Goal: Task Accomplishment & Management: Complete application form

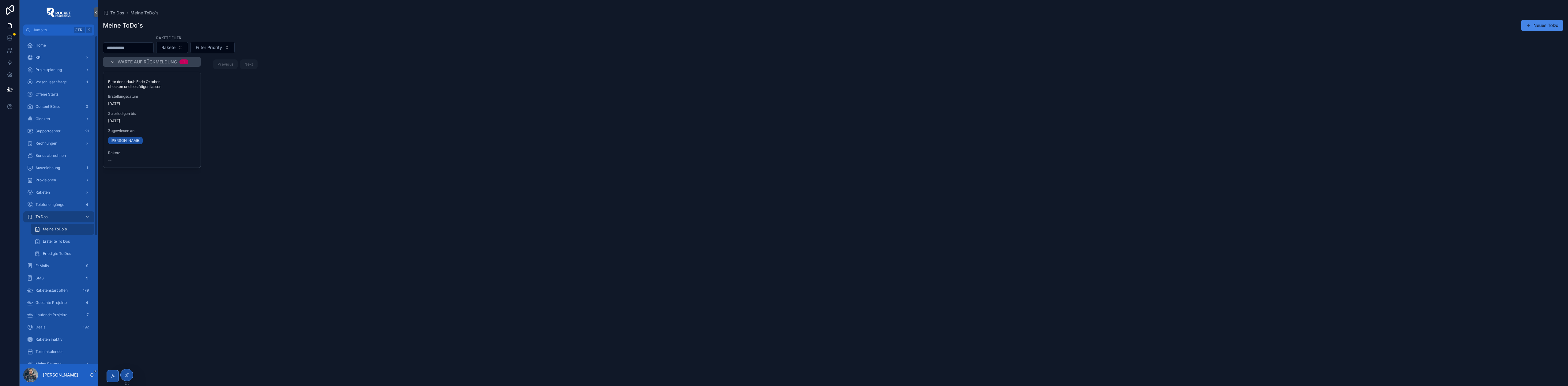
click at [57, 117] on div "Glocken" at bounding box center [58, 119] width 63 height 10
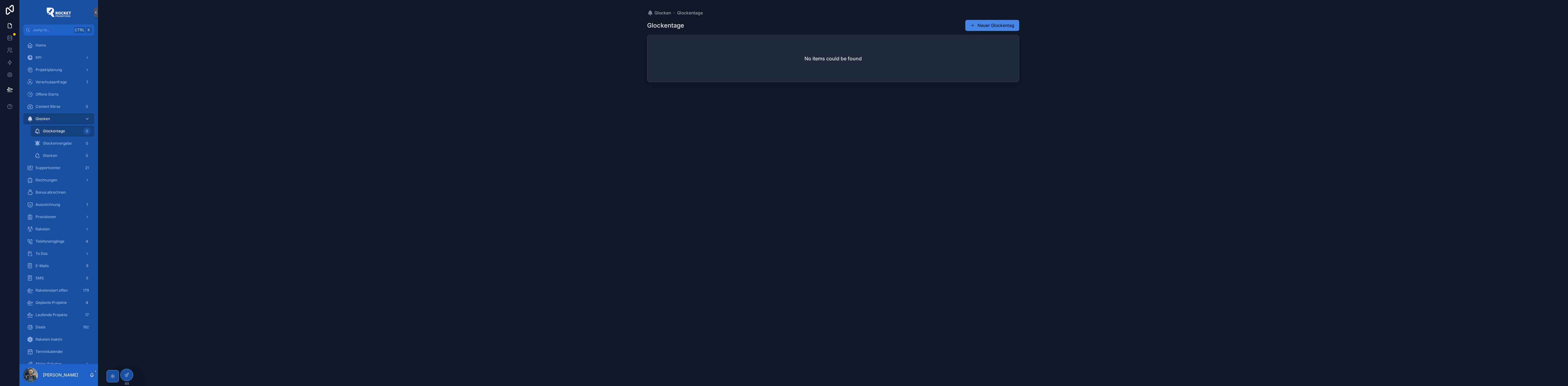
click at [54, 46] on div "Home" at bounding box center [58, 46] width 63 height 10
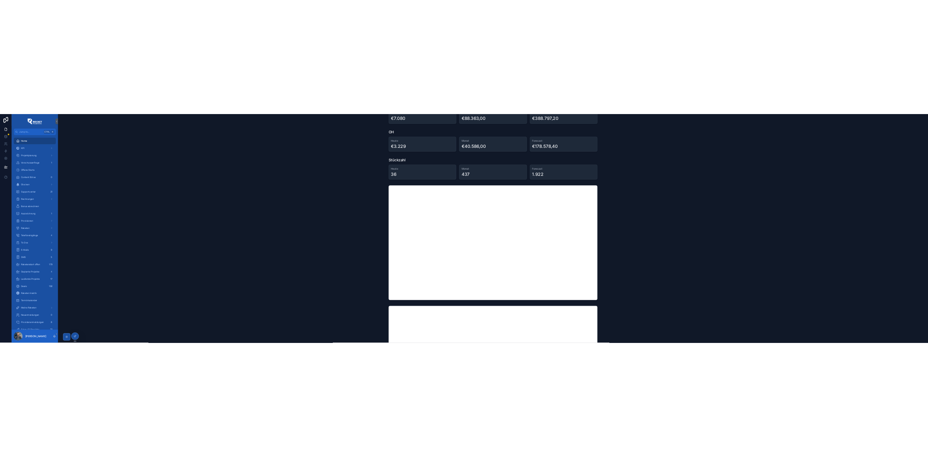
scroll to position [32, 0]
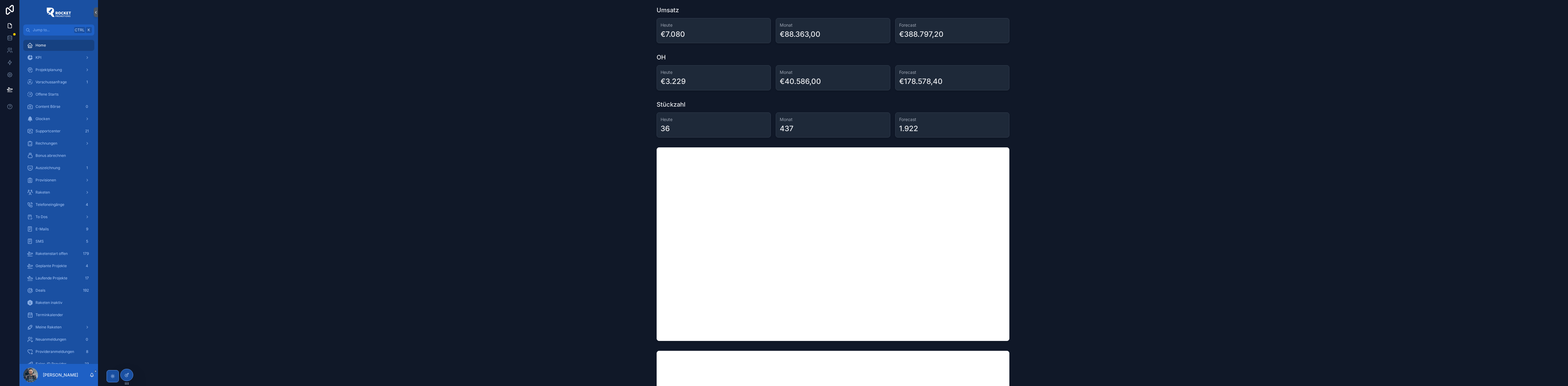
drag, startPoint x: 1180, startPoint y: 75, endPoint x: 1100, endPoint y: 54, distance: 82.7
click at [1180, 75] on div "OH [DATE] €3.229 Monat €40.586,00 Forecast €178.578,40" at bounding box center [833, 72] width 1461 height 42
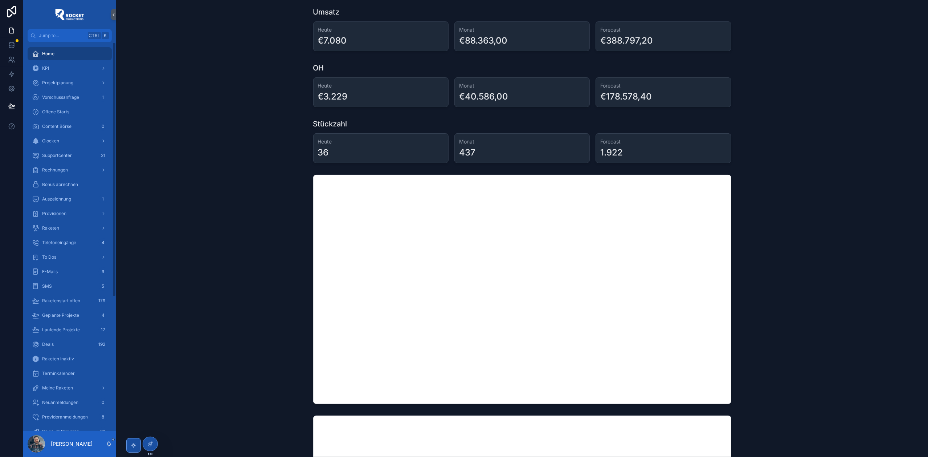
click at [58, 259] on div "To Dos" at bounding box center [69, 257] width 75 height 12
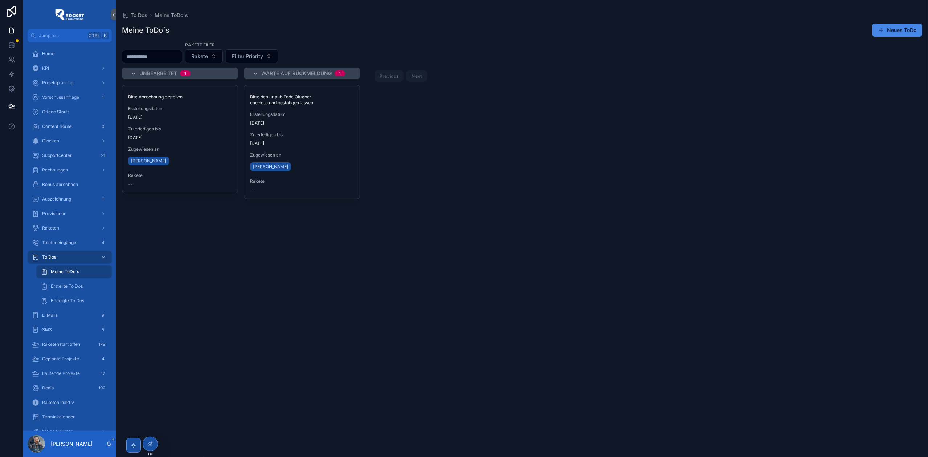
click at [193, 150] on span "Zugewiesen an" at bounding box center [180, 149] width 104 height 6
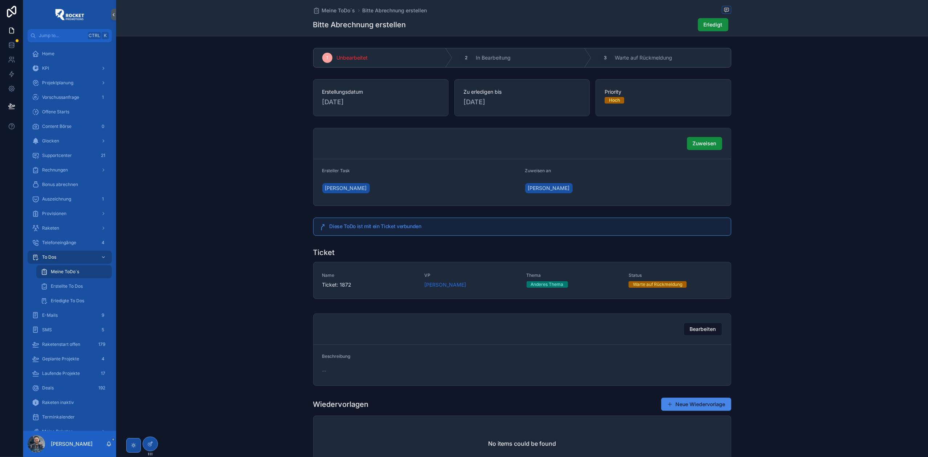
click at [472, 275] on span "VP" at bounding box center [471, 275] width 94 height 6
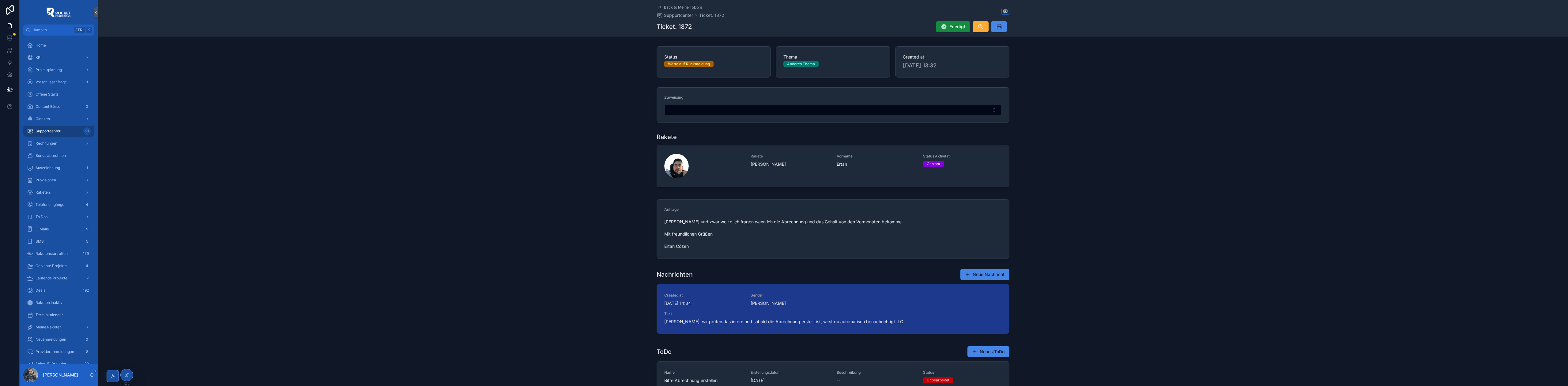
click at [0, 0] on icon "scrollable content" at bounding box center [0, 0] width 0 height 0
click at [799, 163] on span "[PERSON_NAME]" at bounding box center [791, 164] width 79 height 6
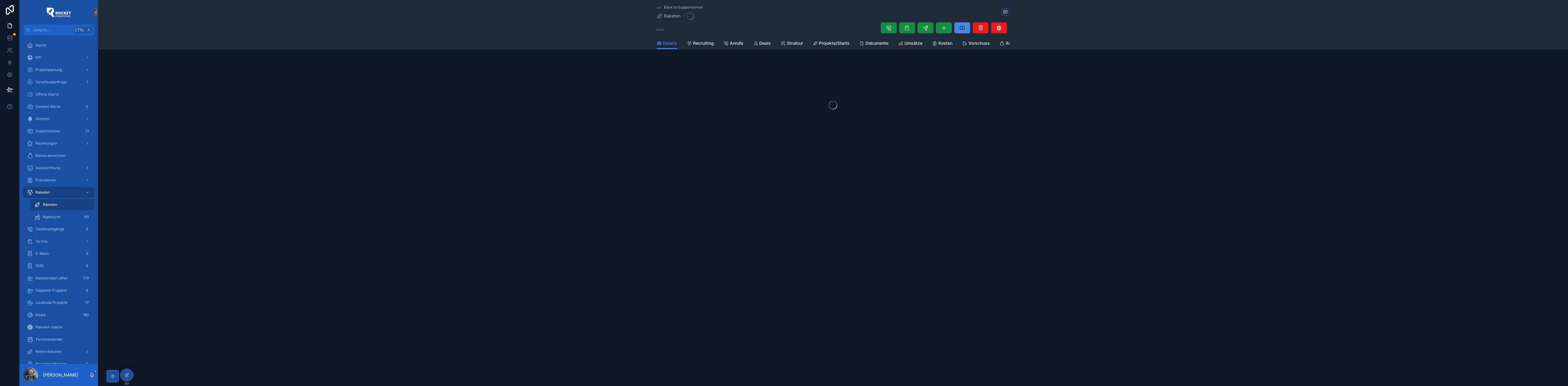
click at [907, 42] on span "Umsätze" at bounding box center [913, 43] width 18 height 6
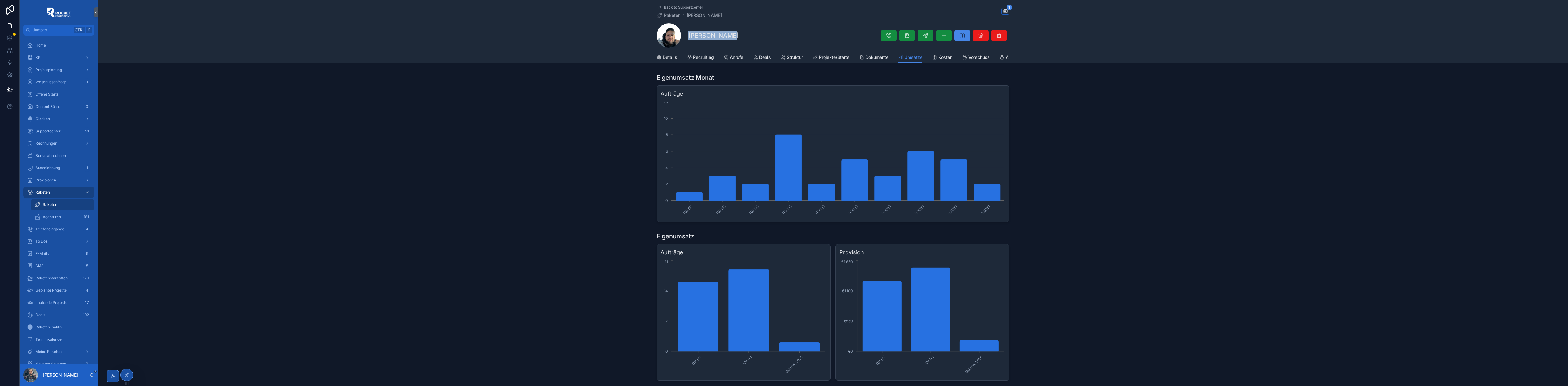
drag, startPoint x: 732, startPoint y: 39, endPoint x: 685, endPoint y: 38, distance: 47.0
click at [685, 38] on div "[PERSON_NAME]" at bounding box center [833, 35] width 353 height 24
copy h1 "[PERSON_NAME]"
click at [676, 7] on span "Back to Supportcenter" at bounding box center [684, 8] width 39 height 5
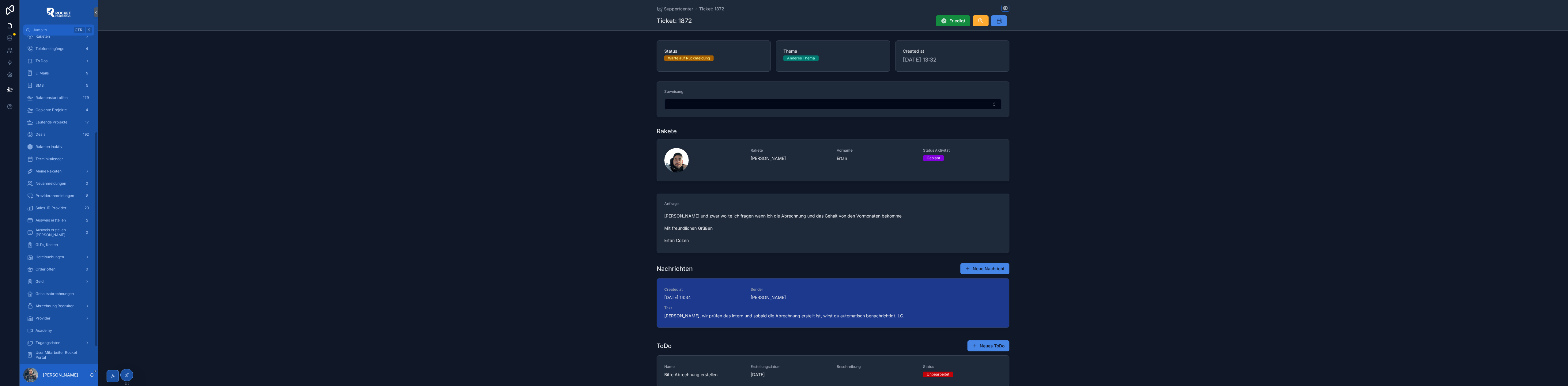
scroll to position [163, 0]
click at [47, 274] on div "Geld" at bounding box center [58, 275] width 63 height 10
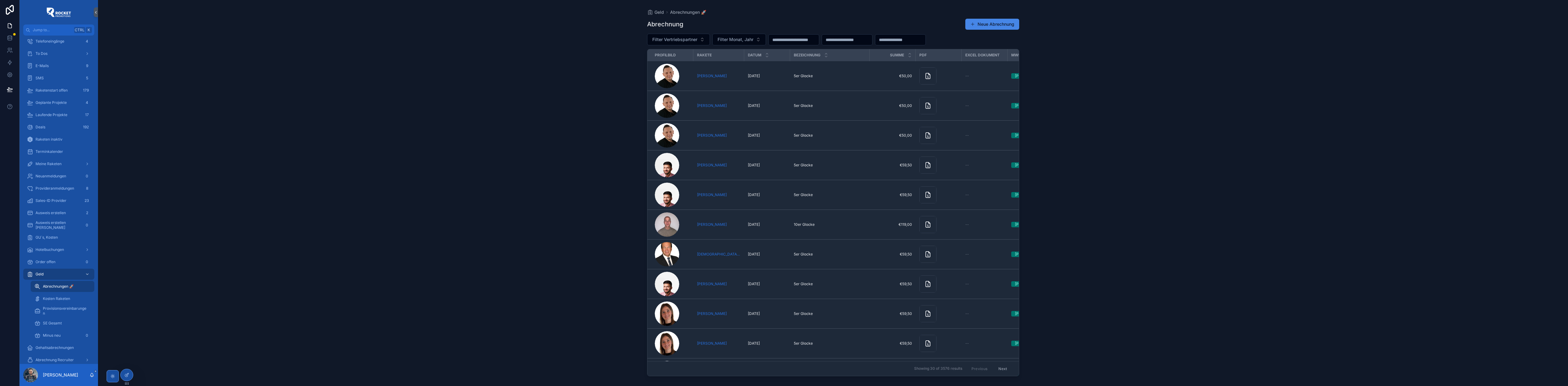
click at [992, 23] on button "Neue Abrechnung" at bounding box center [992, 24] width 54 height 11
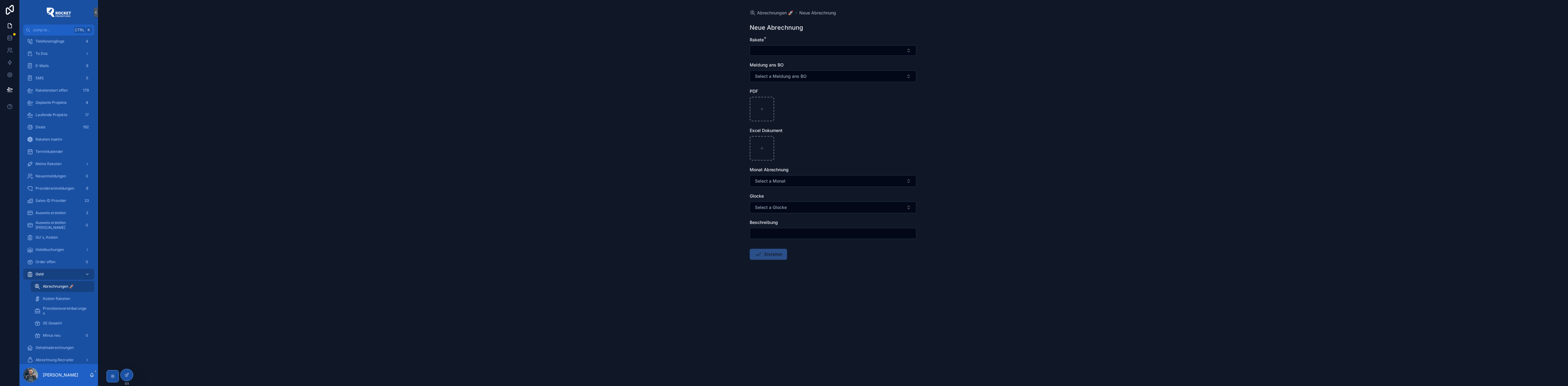
click at [846, 51] on button "Select Button" at bounding box center [833, 51] width 166 height 10
type input "**********"
click at [817, 73] on span "[PERSON_NAME]" at bounding box center [811, 74] width 35 height 6
click at [700, 148] on div "Abrechnungen 🚀 Neue Abrechnung Neue Abrechnung Rakete * Ertan Cözen Meldung an…" at bounding box center [833, 193] width 1470 height 386
click at [783, 182] on span "Select a Monat" at bounding box center [770, 182] width 30 height 6
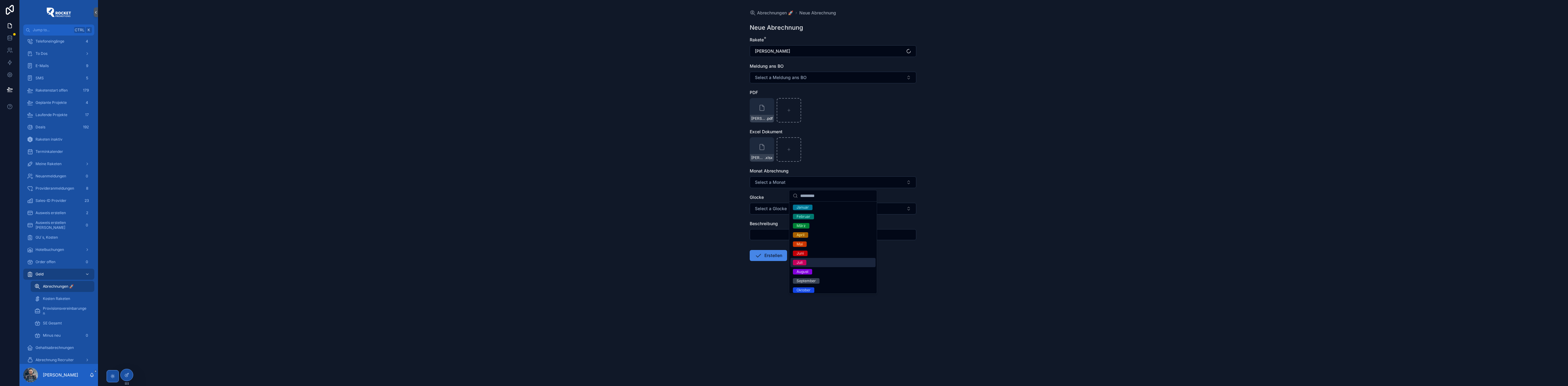
click at [803, 272] on div "August" at bounding box center [803, 272] width 12 height 6
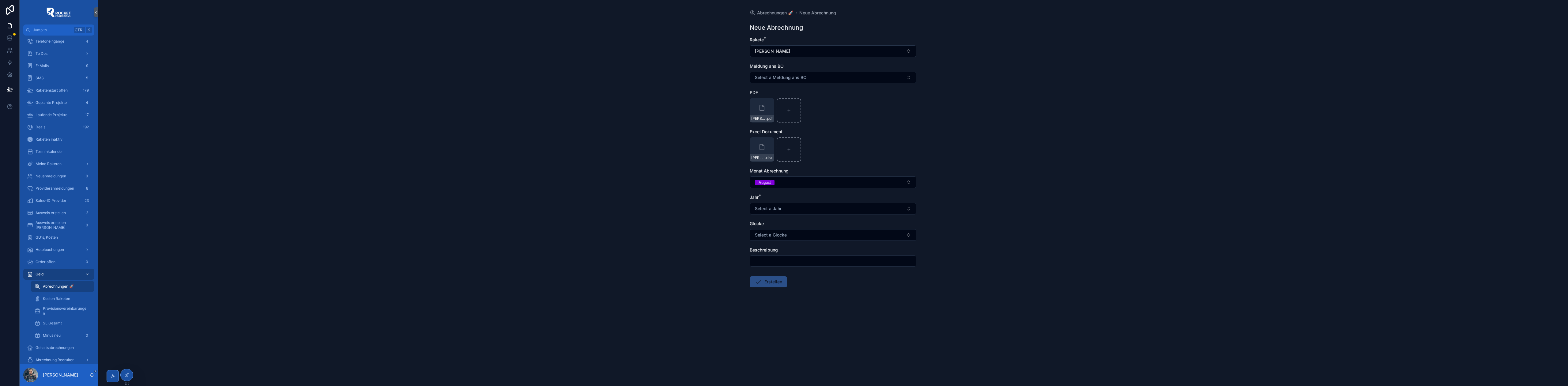
click at [781, 205] on button "Select a Jahr" at bounding box center [833, 209] width 166 height 12
click at [799, 252] on div "2025" at bounding box center [801, 253] width 9 height 6
click at [712, 233] on div "Abrechnungen 🚀 Neue Abrechnung Neue Abrechnung Rakete * Ertan Cözen Meldung an…" at bounding box center [833, 193] width 1470 height 386
click at [772, 262] on input "scrollable content" at bounding box center [833, 261] width 166 height 8
click at [777, 284] on button "Erstellen" at bounding box center [769, 281] width 37 height 11
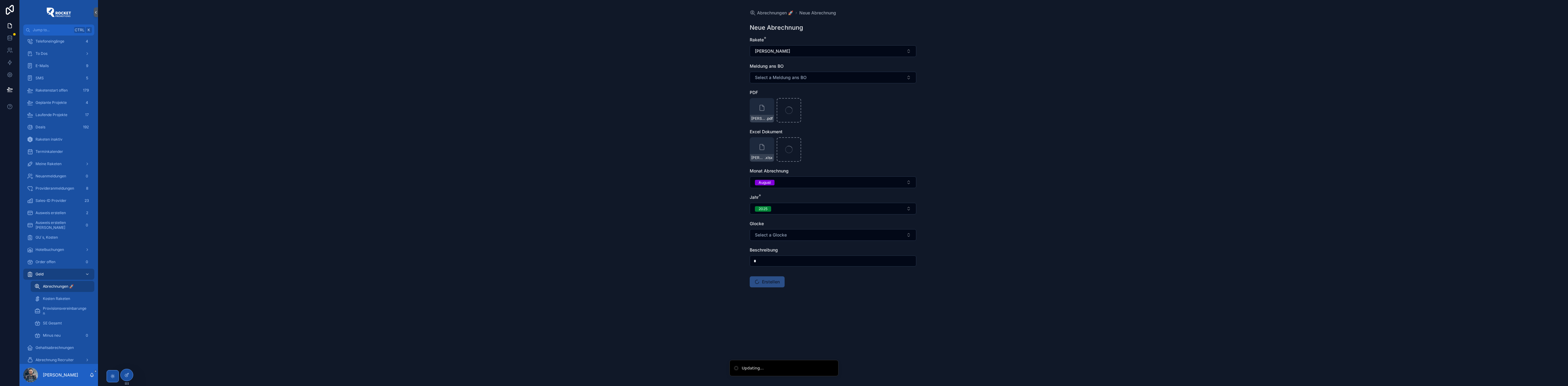
click at [706, 269] on div "Abrechnungen 🚀 Neue Abrechnung Neue Abrechnung Rakete * Ertan Cözen Meldung an…" at bounding box center [833, 193] width 1470 height 386
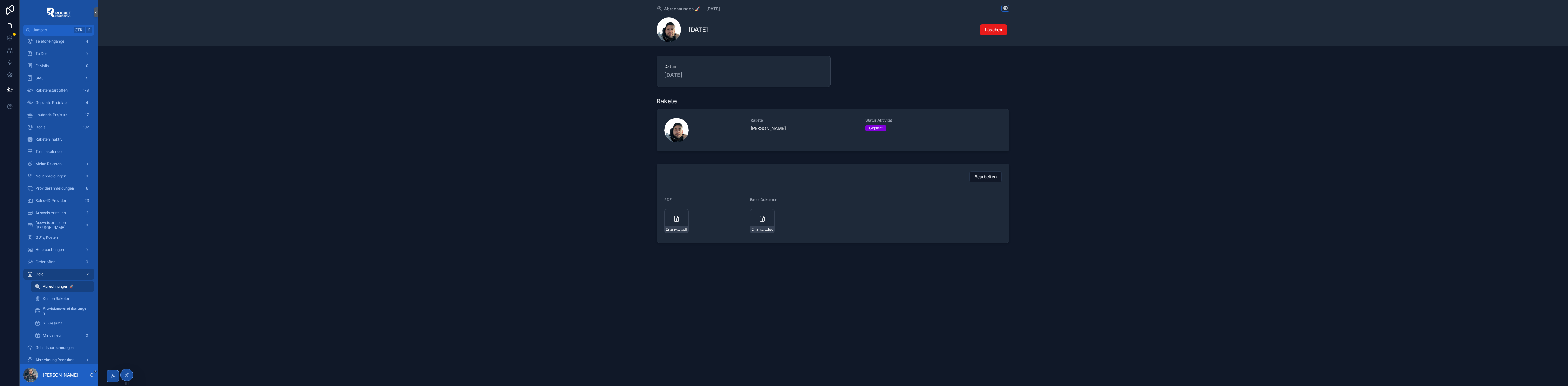
click at [538, 117] on div "Rakete Rakete Ertan Cözen Status Aktivität Geplant" at bounding box center [833, 125] width 1470 height 62
click at [47, 215] on span "To Dos" at bounding box center [41, 217] width 12 height 5
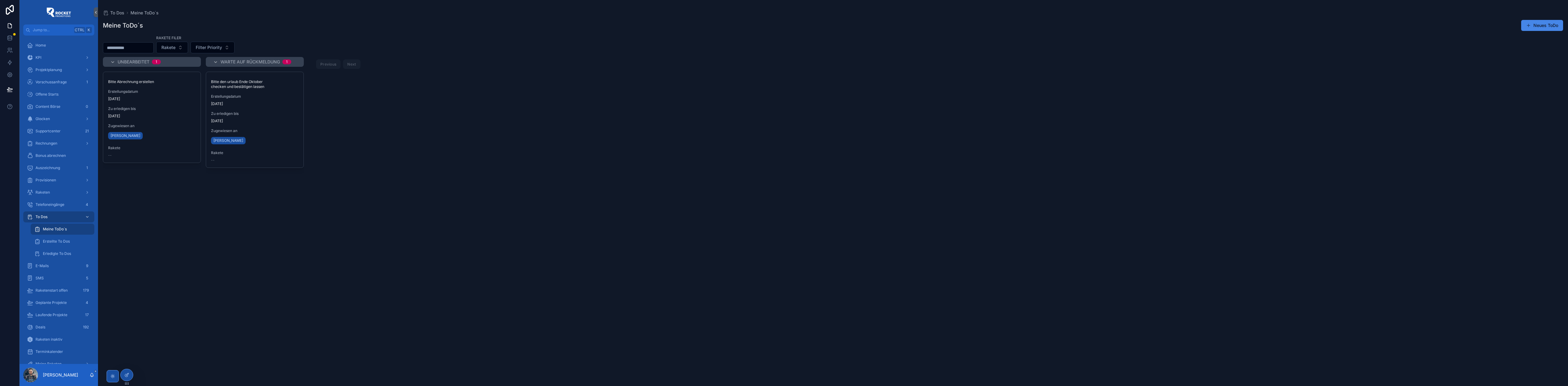
click at [0, 0] on span "Erledigt" at bounding box center [0, 0] width 0 height 0
